Goal: Find contact information: Find contact information

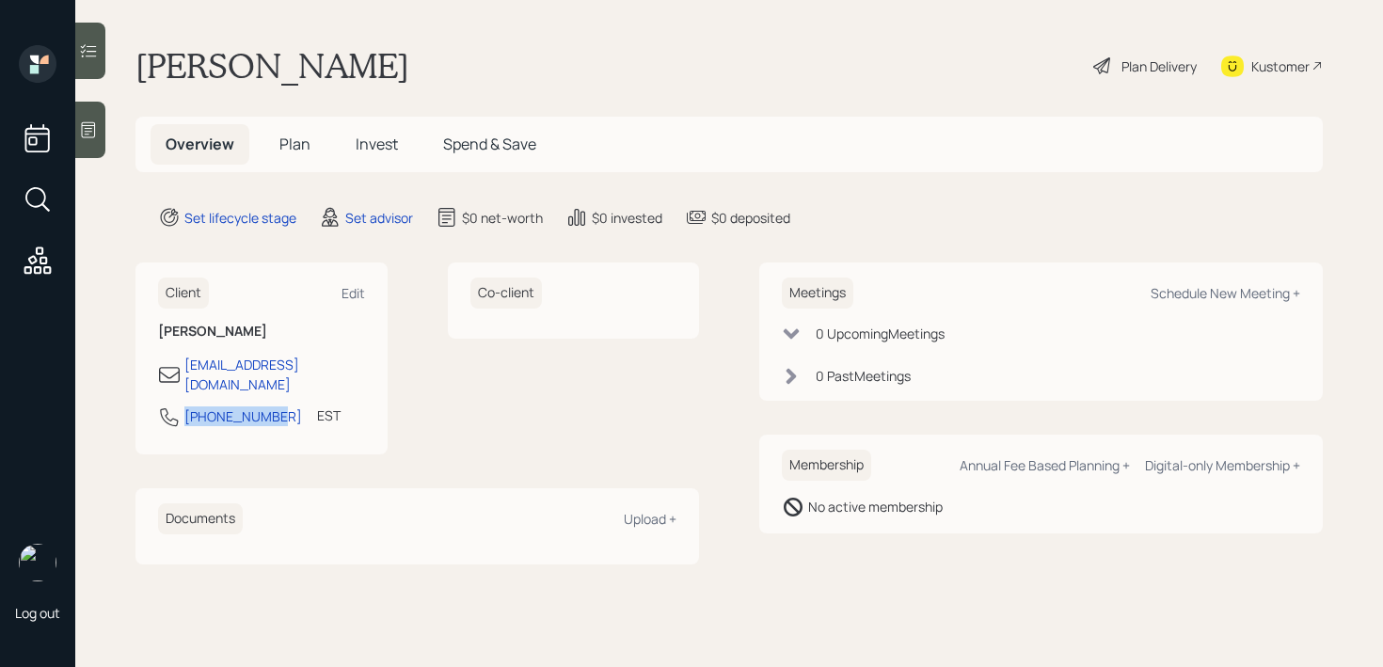
drag, startPoint x: 276, startPoint y: 403, endPoint x: 173, endPoint y: 403, distance: 102.5
click at [173, 405] on div "[PHONE_NUMBER] EST Currently 12:51 PM" at bounding box center [261, 422] width 207 height 34
copy div "[PHONE_NUMBER]"
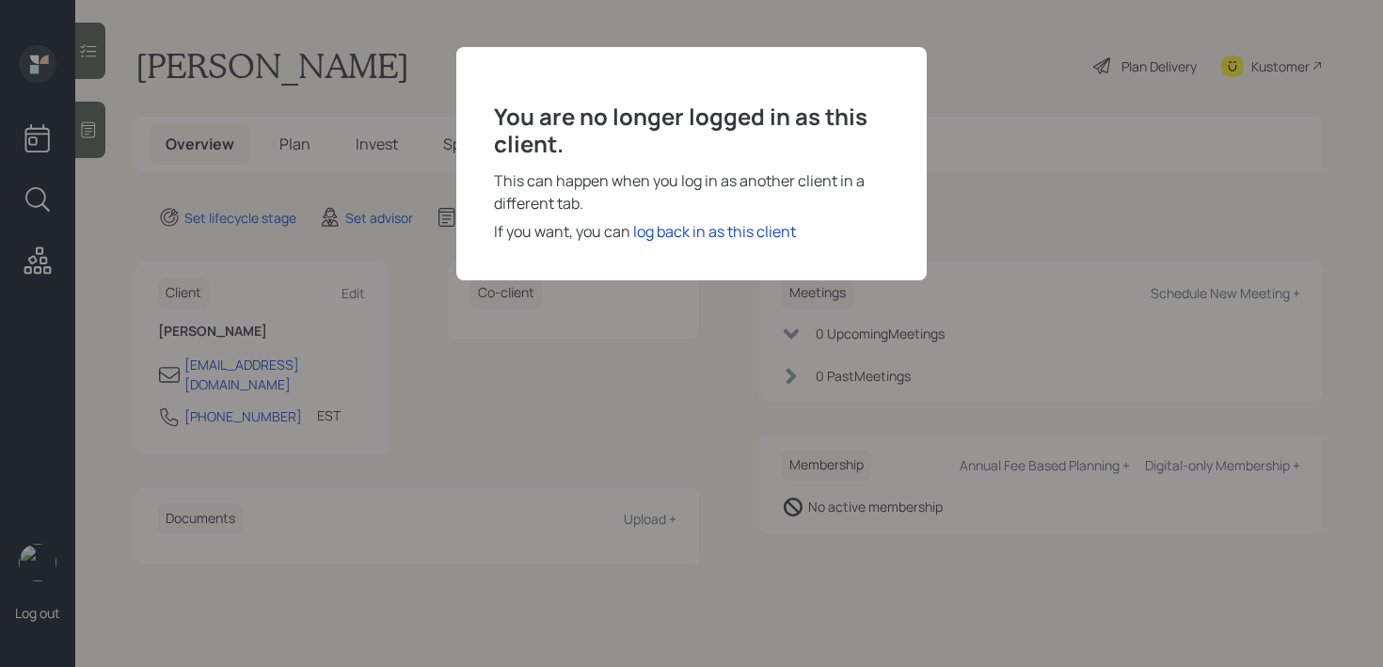
click at [1063, 88] on div "You are no longer logged in as this client. This can happen when you log in as …" at bounding box center [691, 333] width 1383 height 667
